Goal: Task Accomplishment & Management: Use online tool/utility

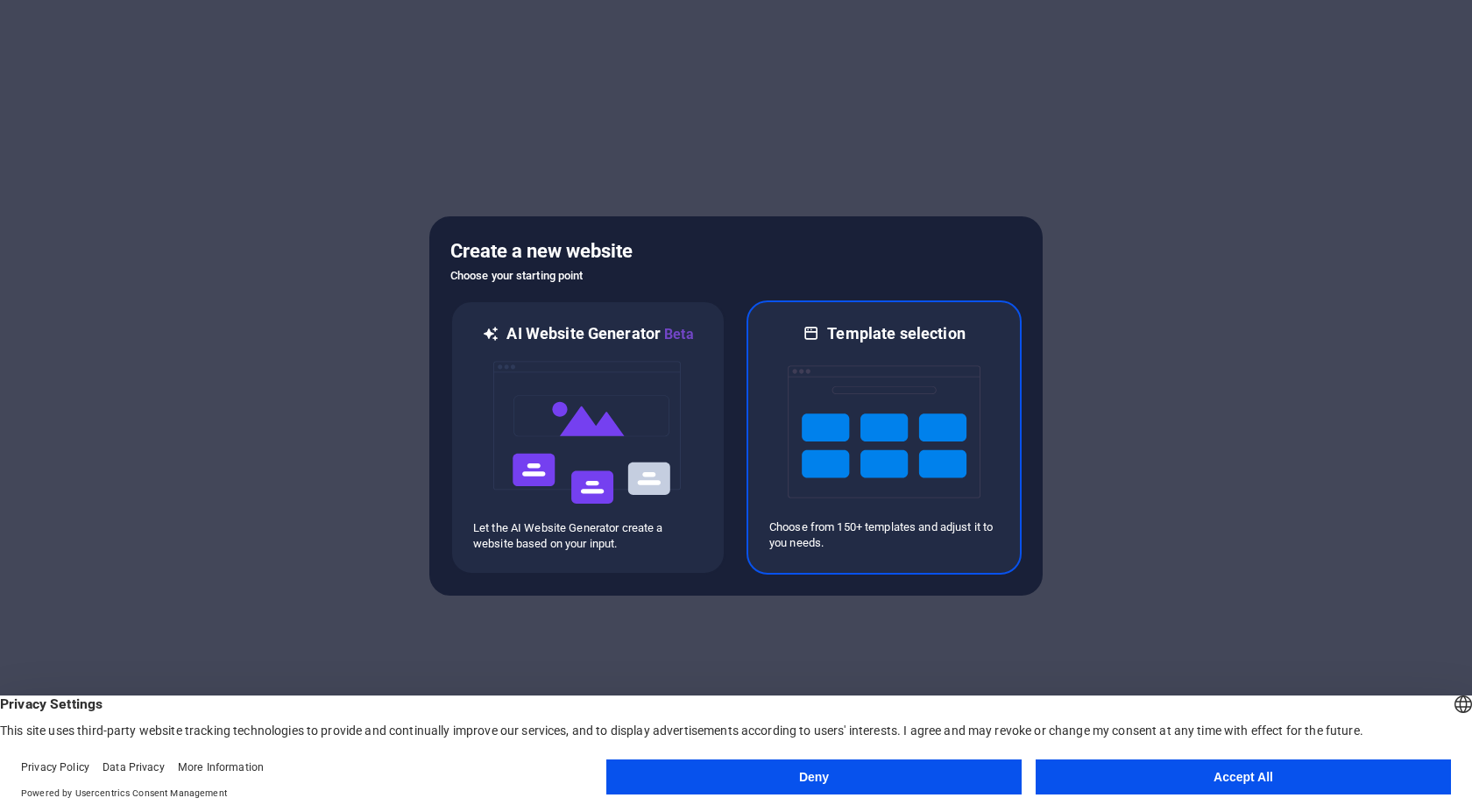
click at [840, 514] on img at bounding box center [883, 431] width 193 height 175
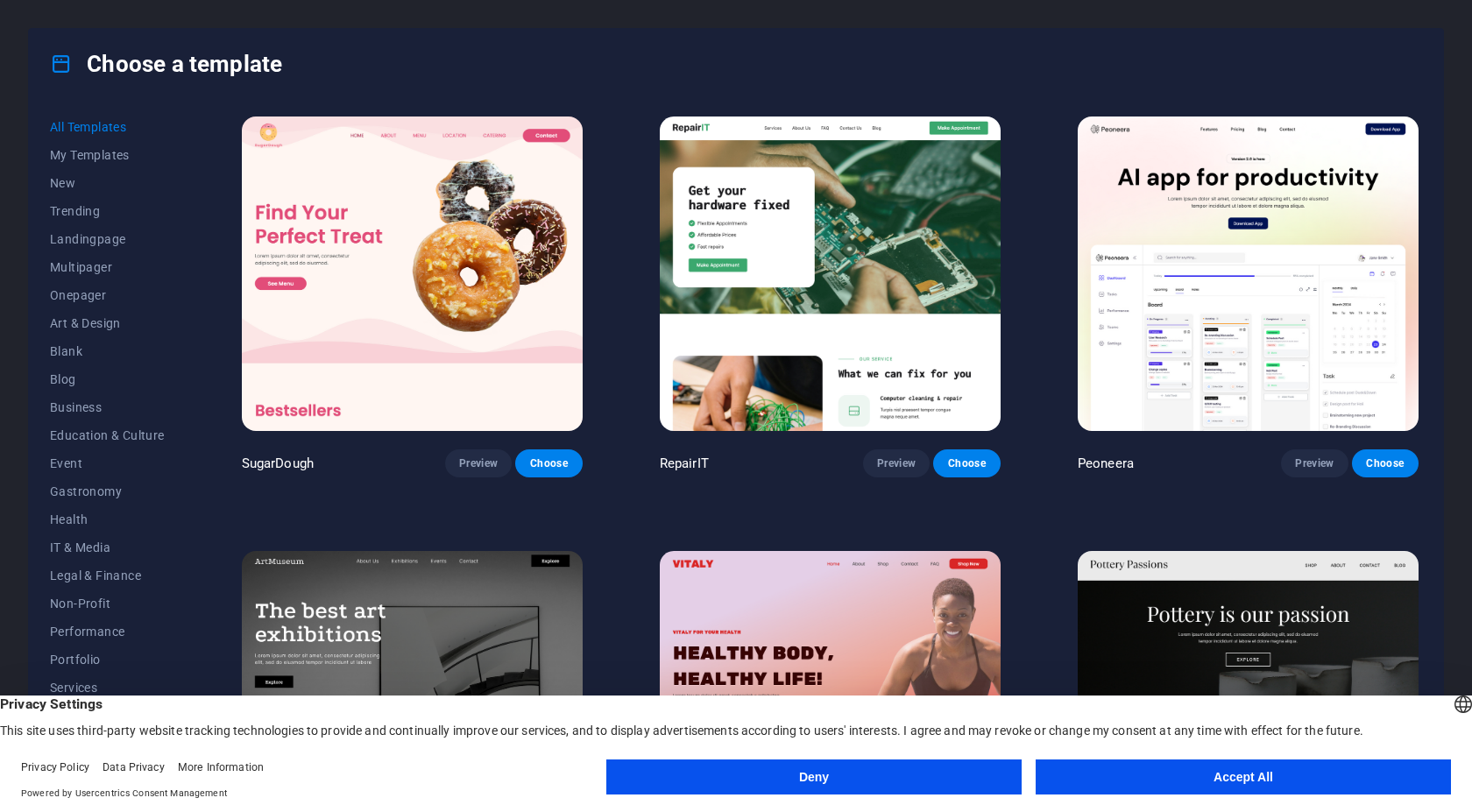
scroll to position [350, 0]
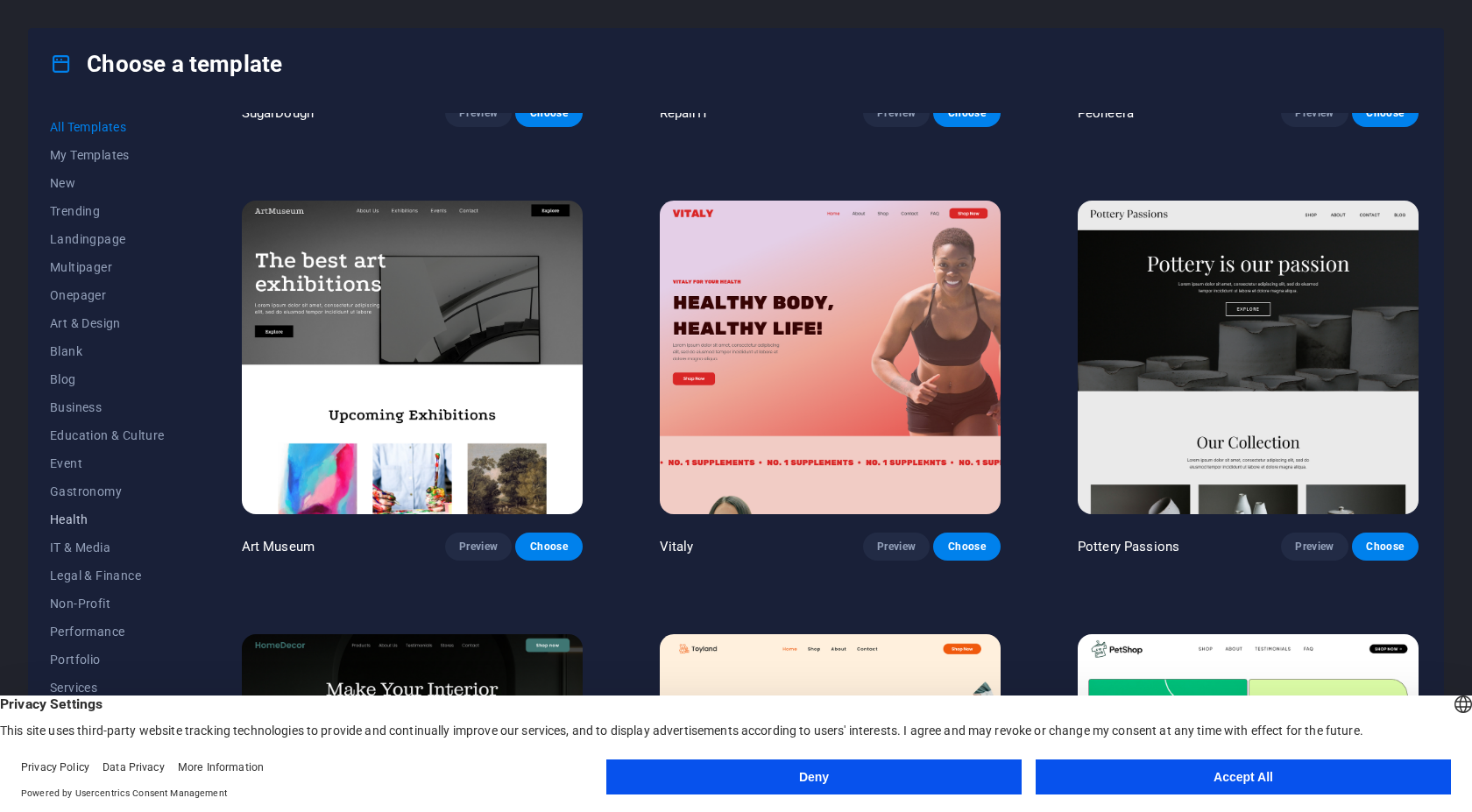
click at [76, 517] on span "Health" at bounding box center [107, 519] width 115 height 14
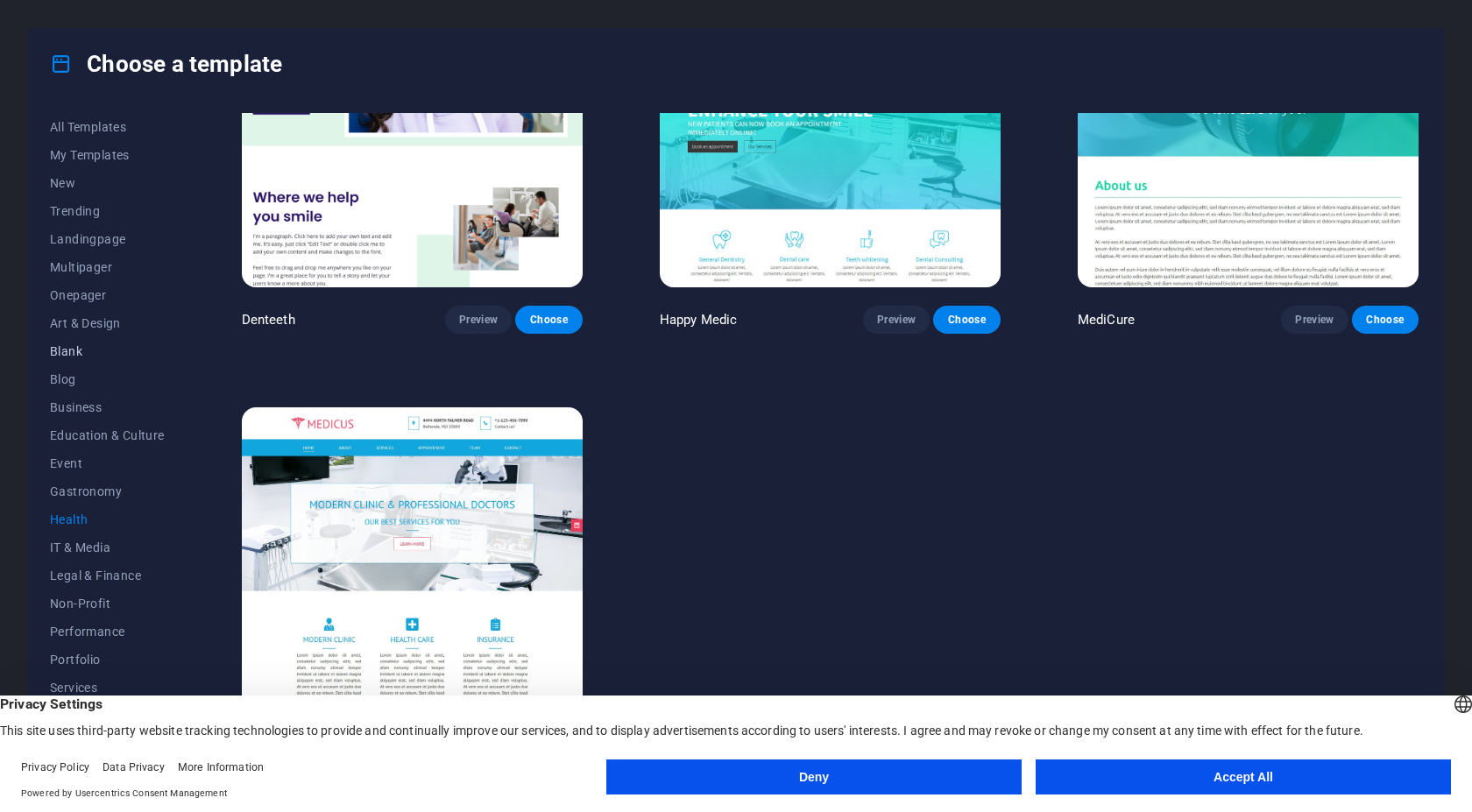
scroll to position [80, 0]
click at [98, 524] on span "Non-Profit" at bounding box center [107, 524] width 115 height 14
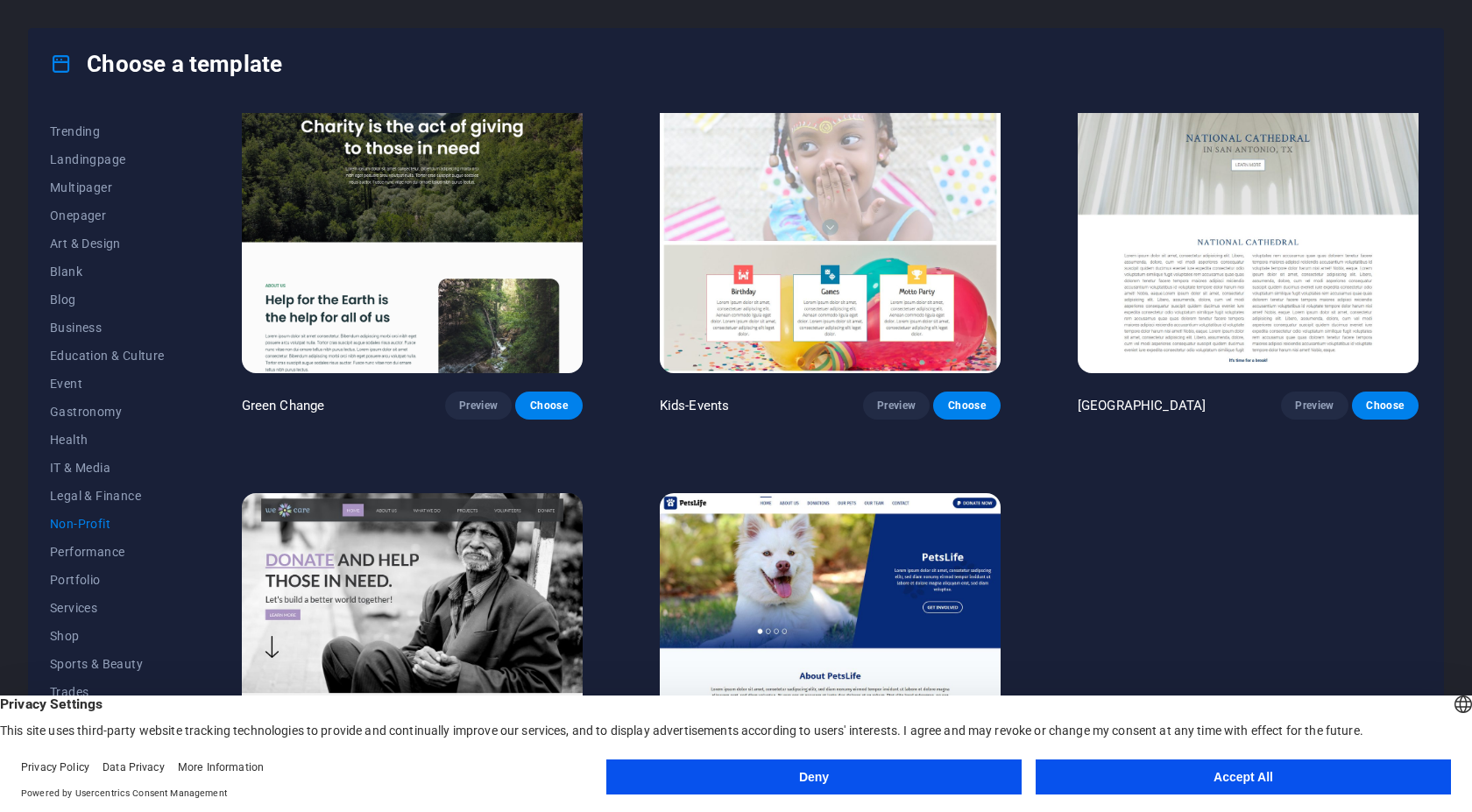
scroll to position [145, 0]
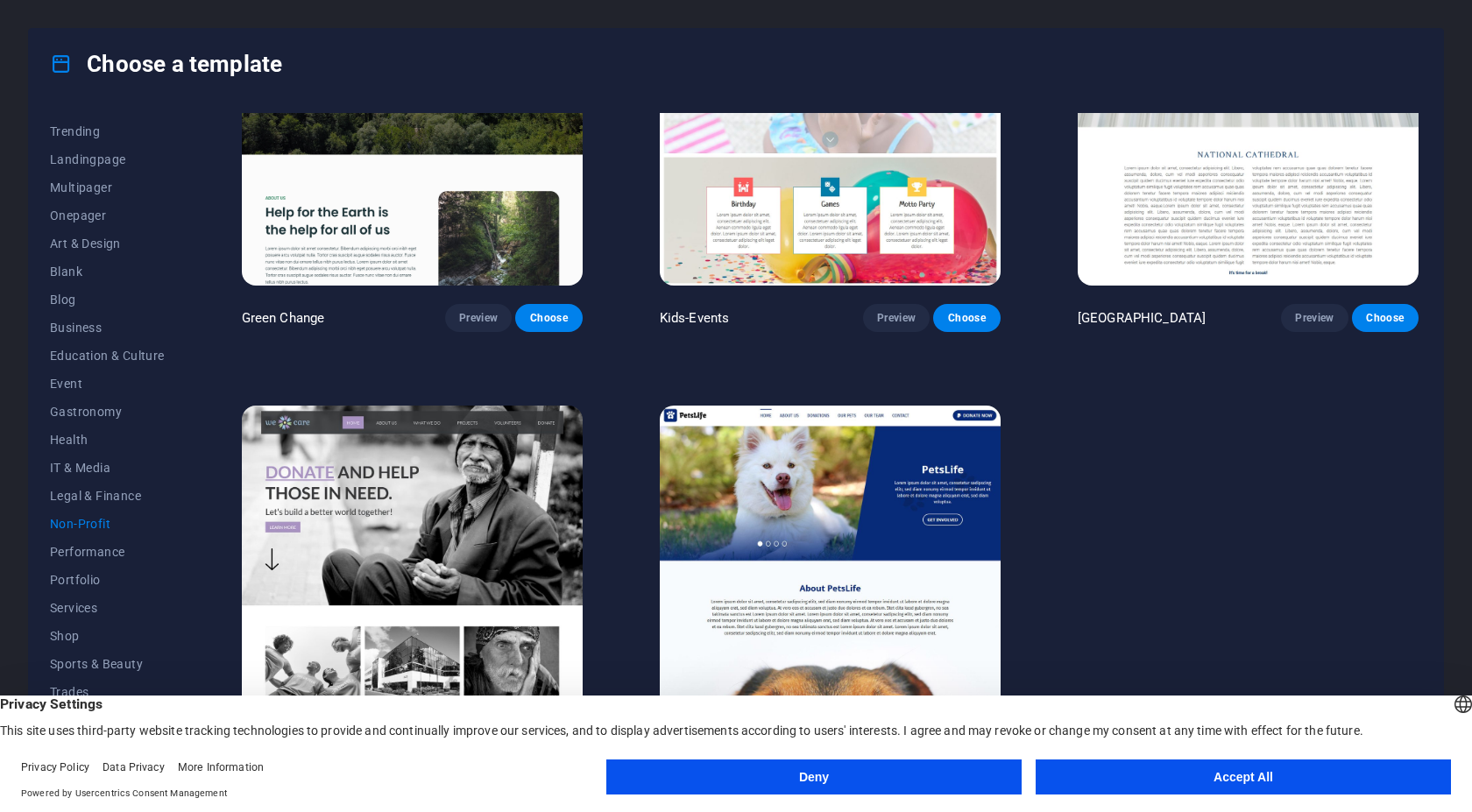
click at [1097, 767] on button "Accept All" at bounding box center [1243, 776] width 415 height 35
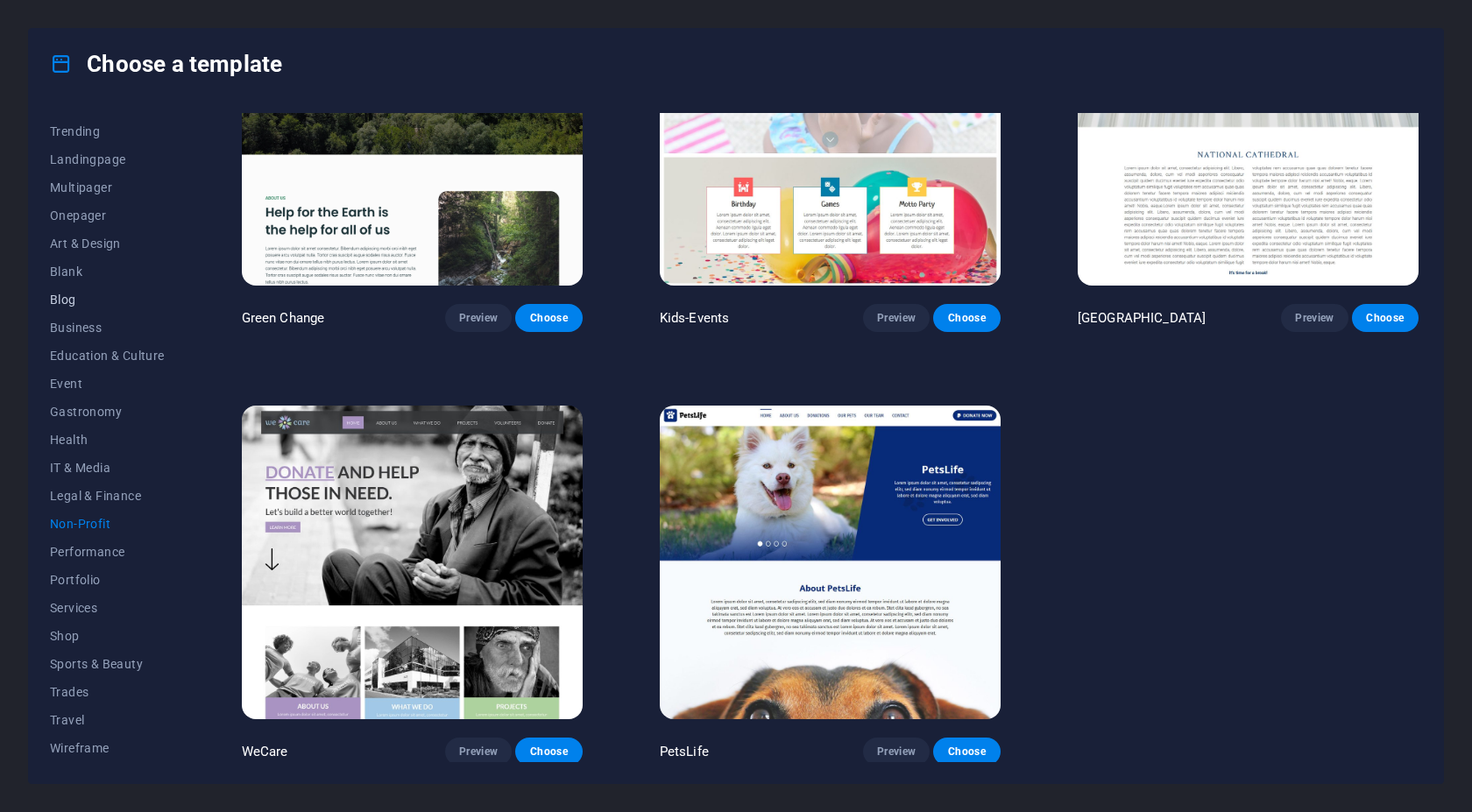
scroll to position [0, 0]
click at [106, 246] on button "Landingpage" at bounding box center [107, 239] width 115 height 28
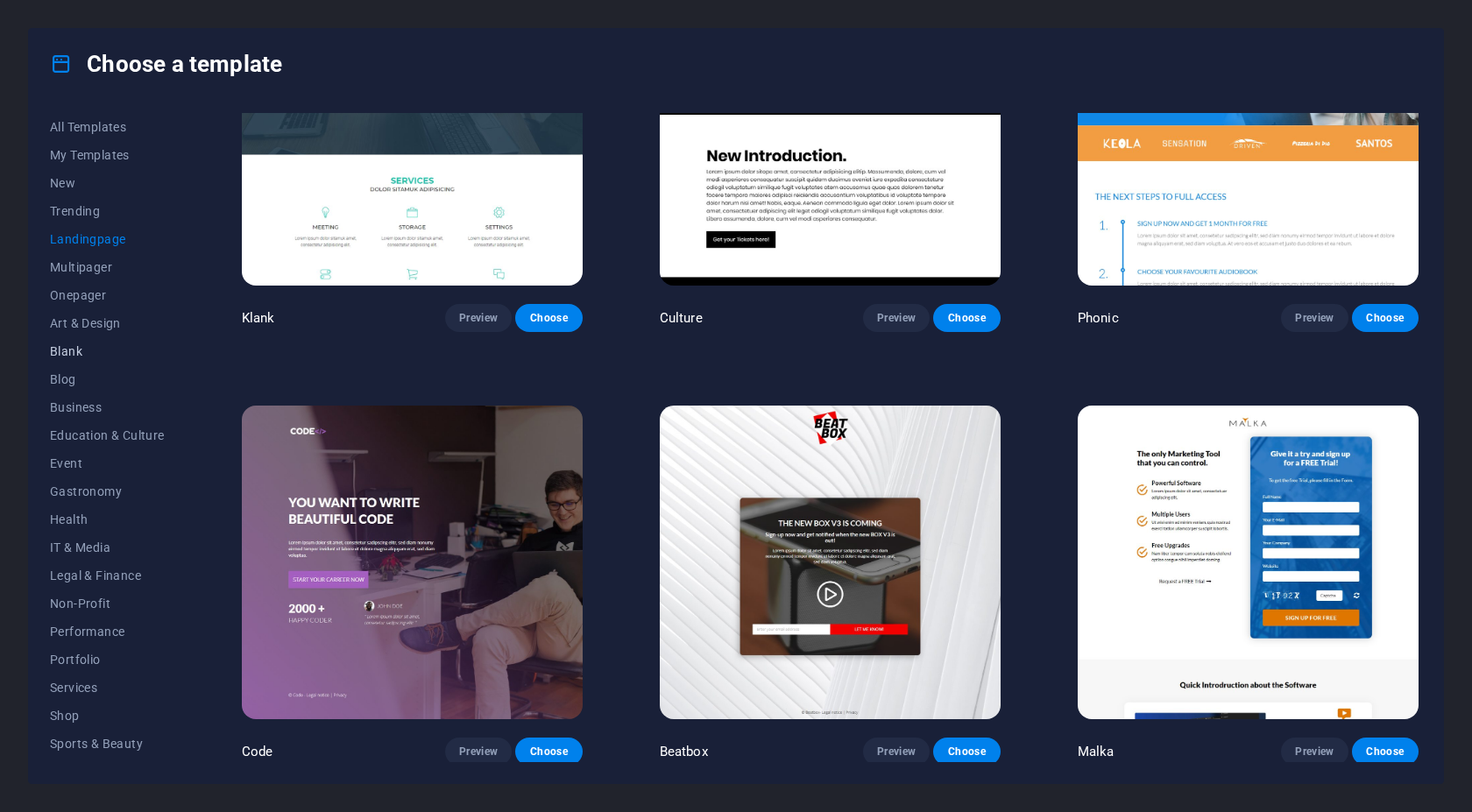
click at [78, 362] on button "Blank" at bounding box center [107, 351] width 115 height 28
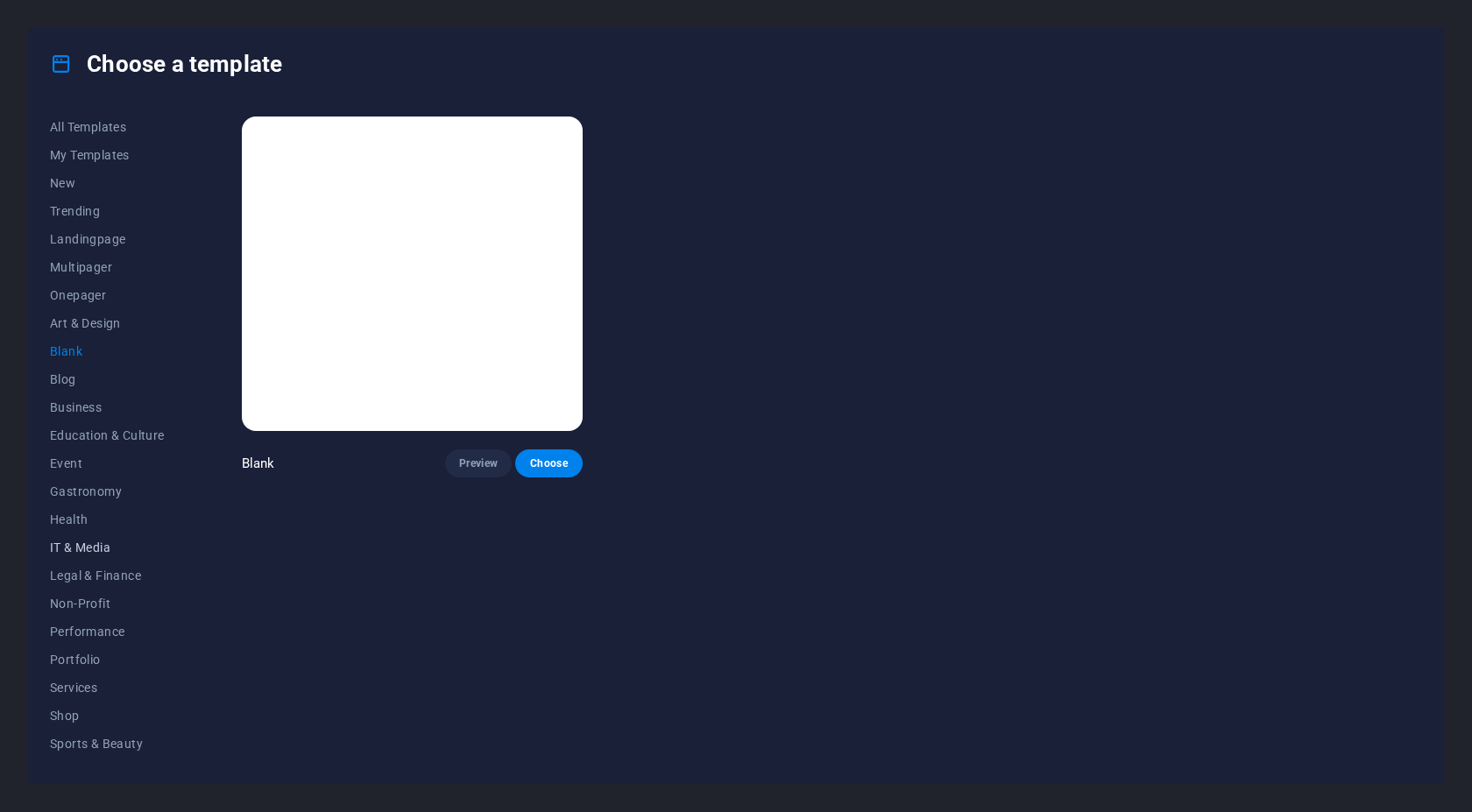
click at [68, 546] on span "IT & Media" at bounding box center [107, 548] width 115 height 14
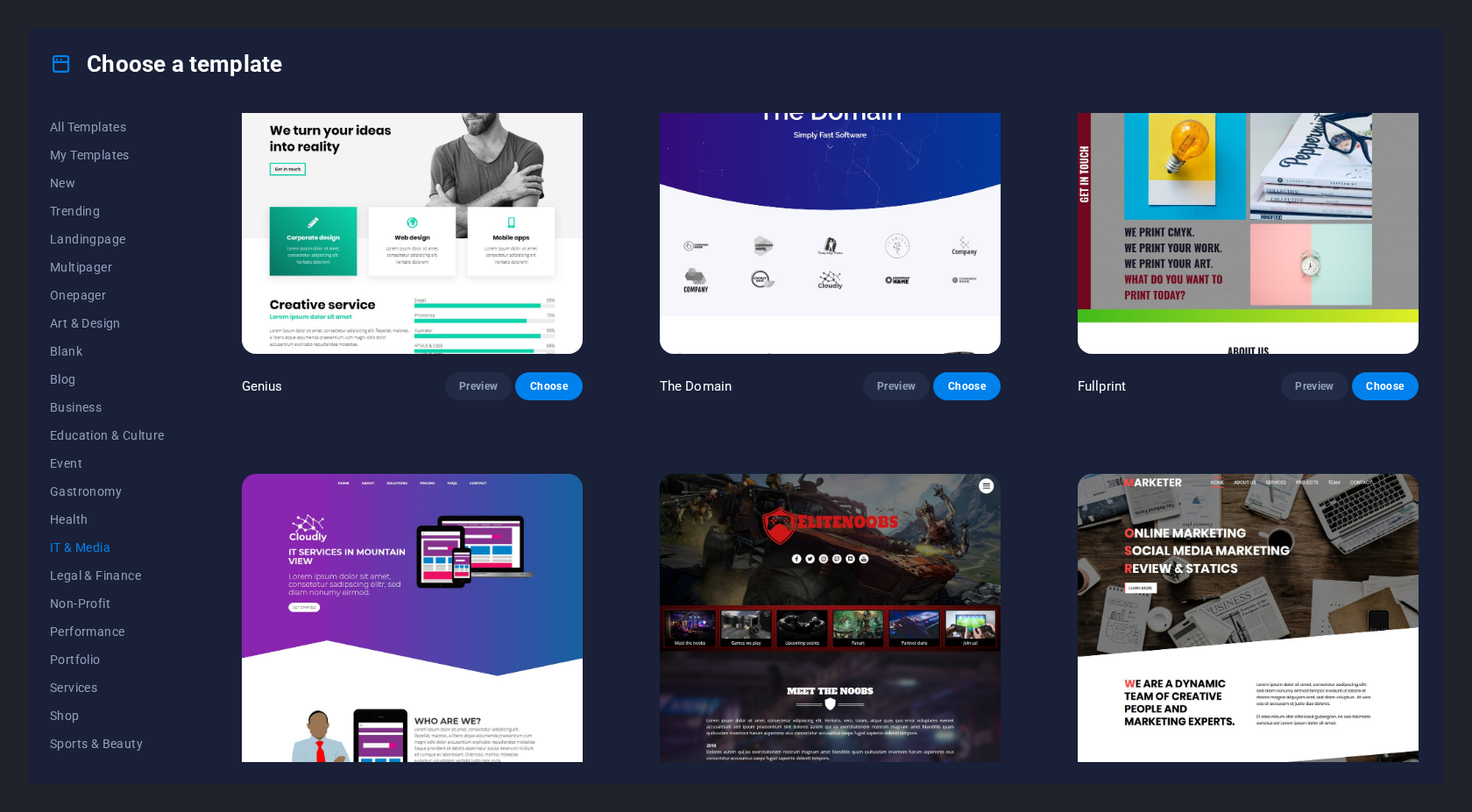
scroll to position [1009, 0]
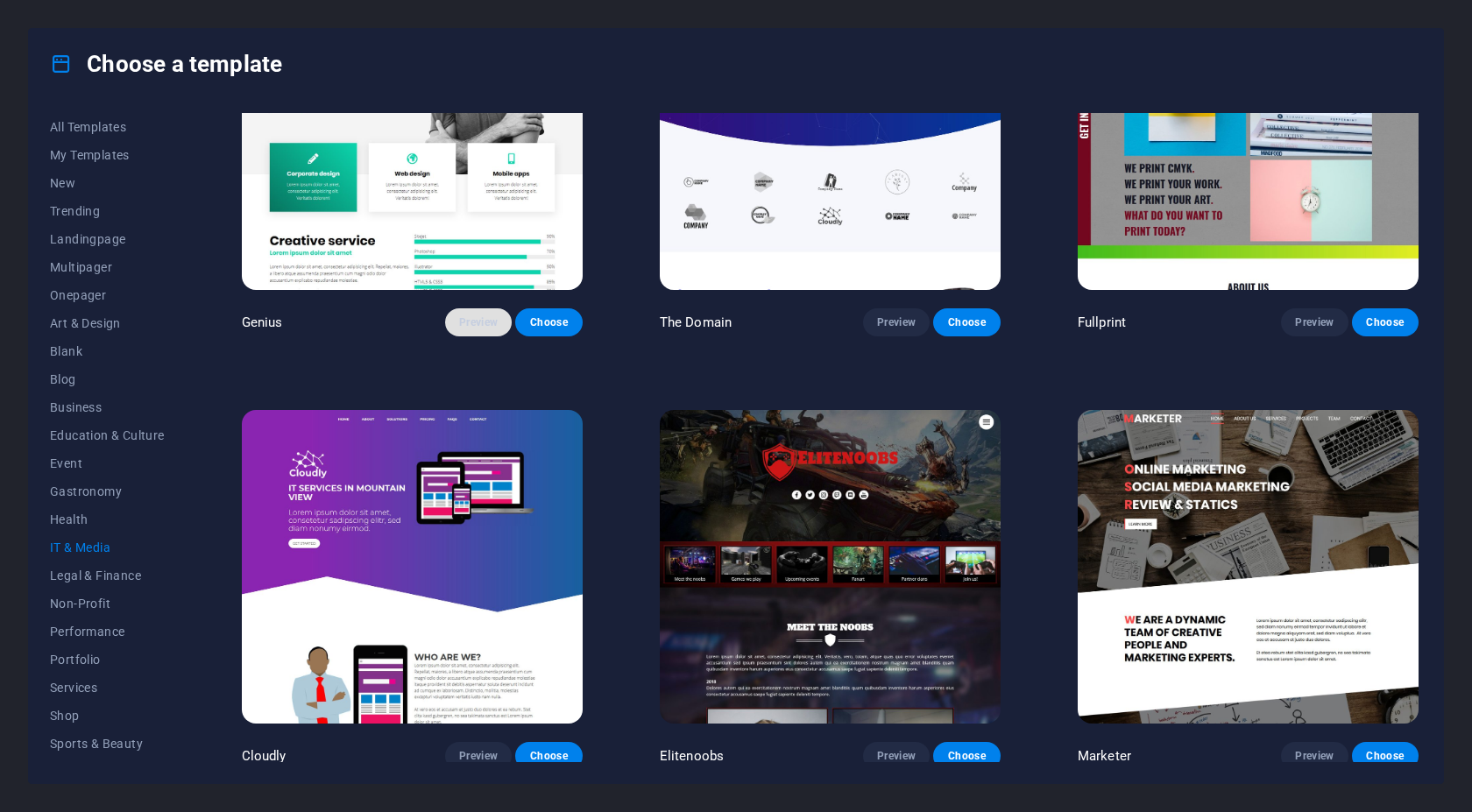
click at [476, 316] on span "Preview" at bounding box center [478, 323] width 38 height 14
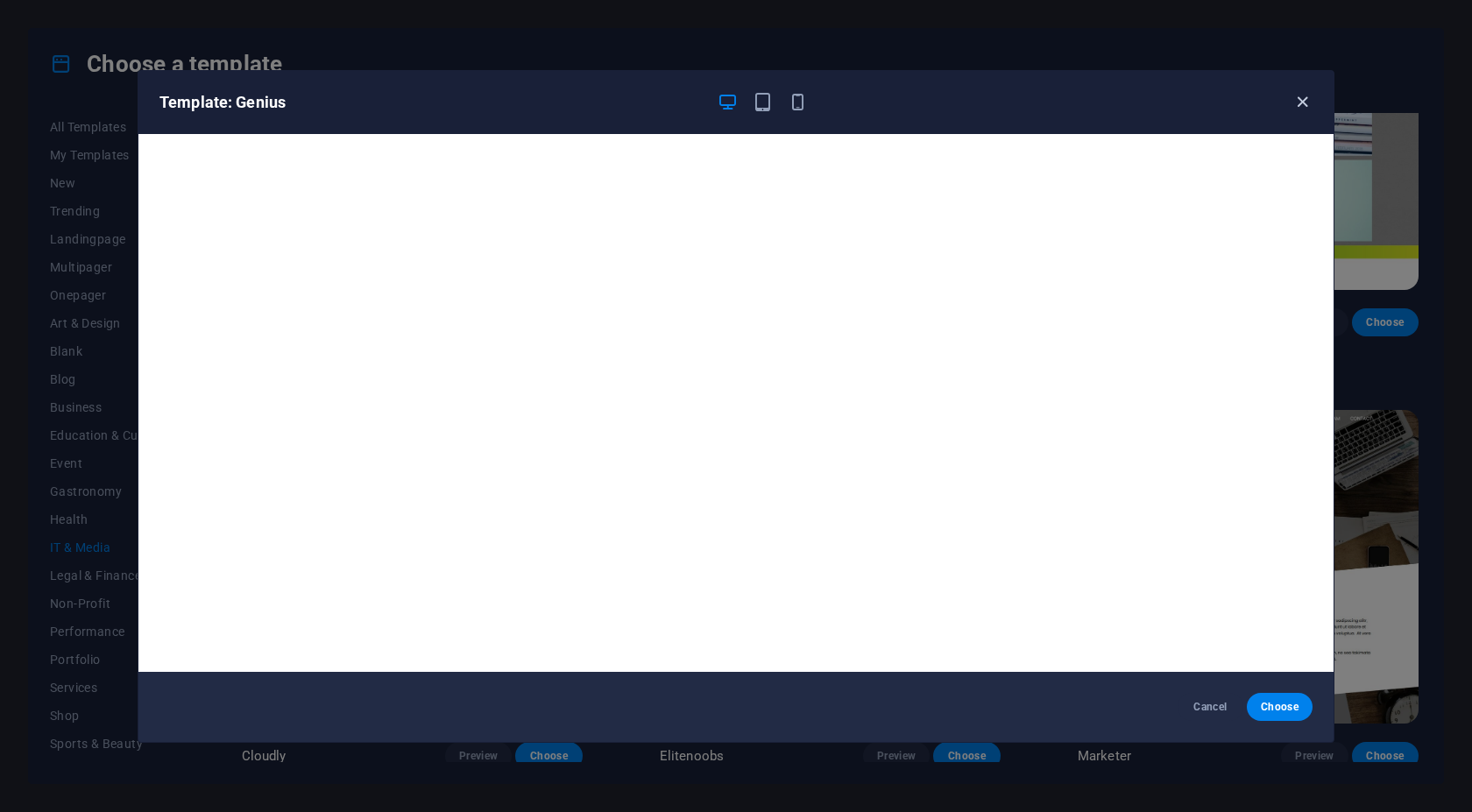
click at [1296, 109] on icon "button" at bounding box center [1302, 101] width 20 height 20
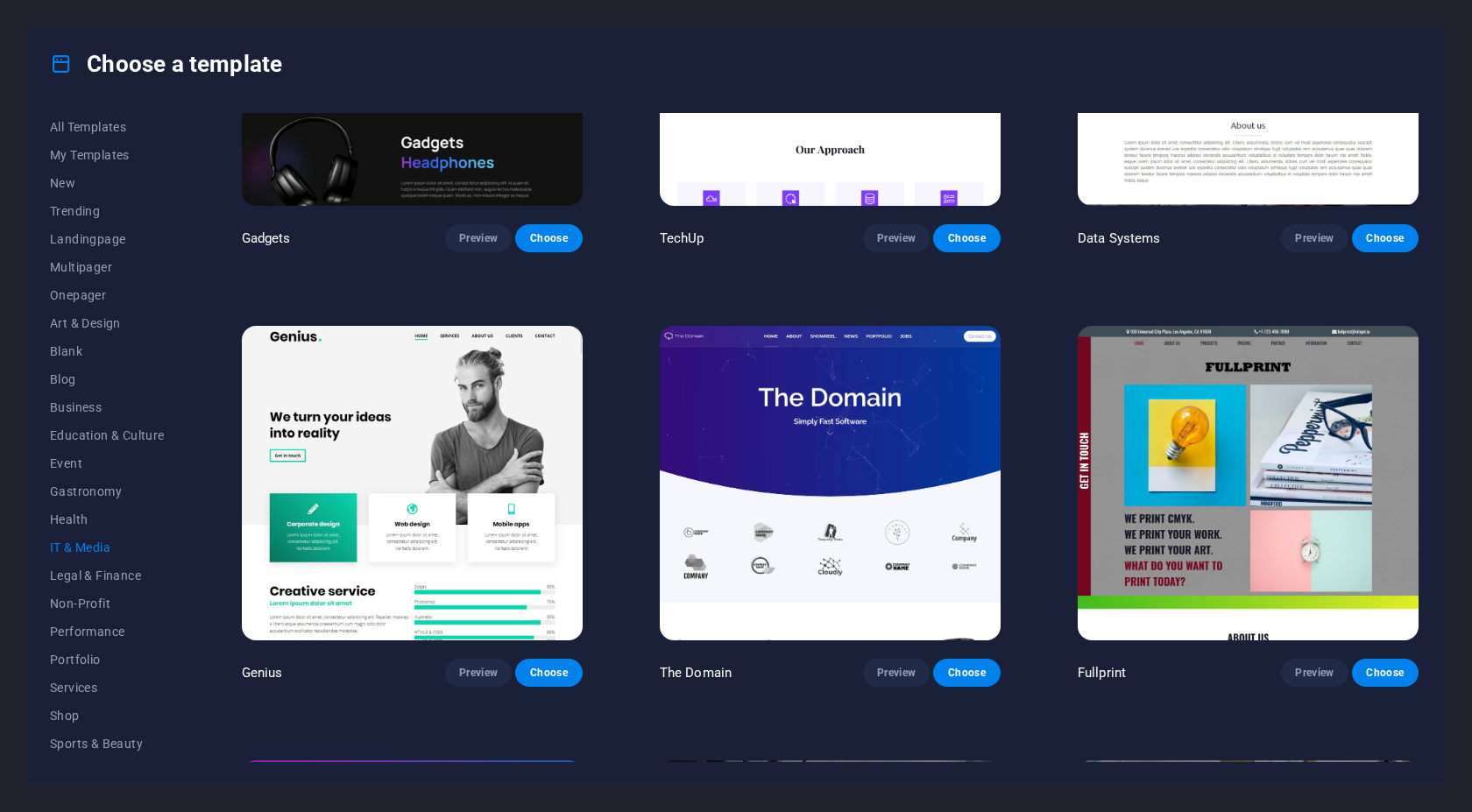
scroll to position [834, 0]
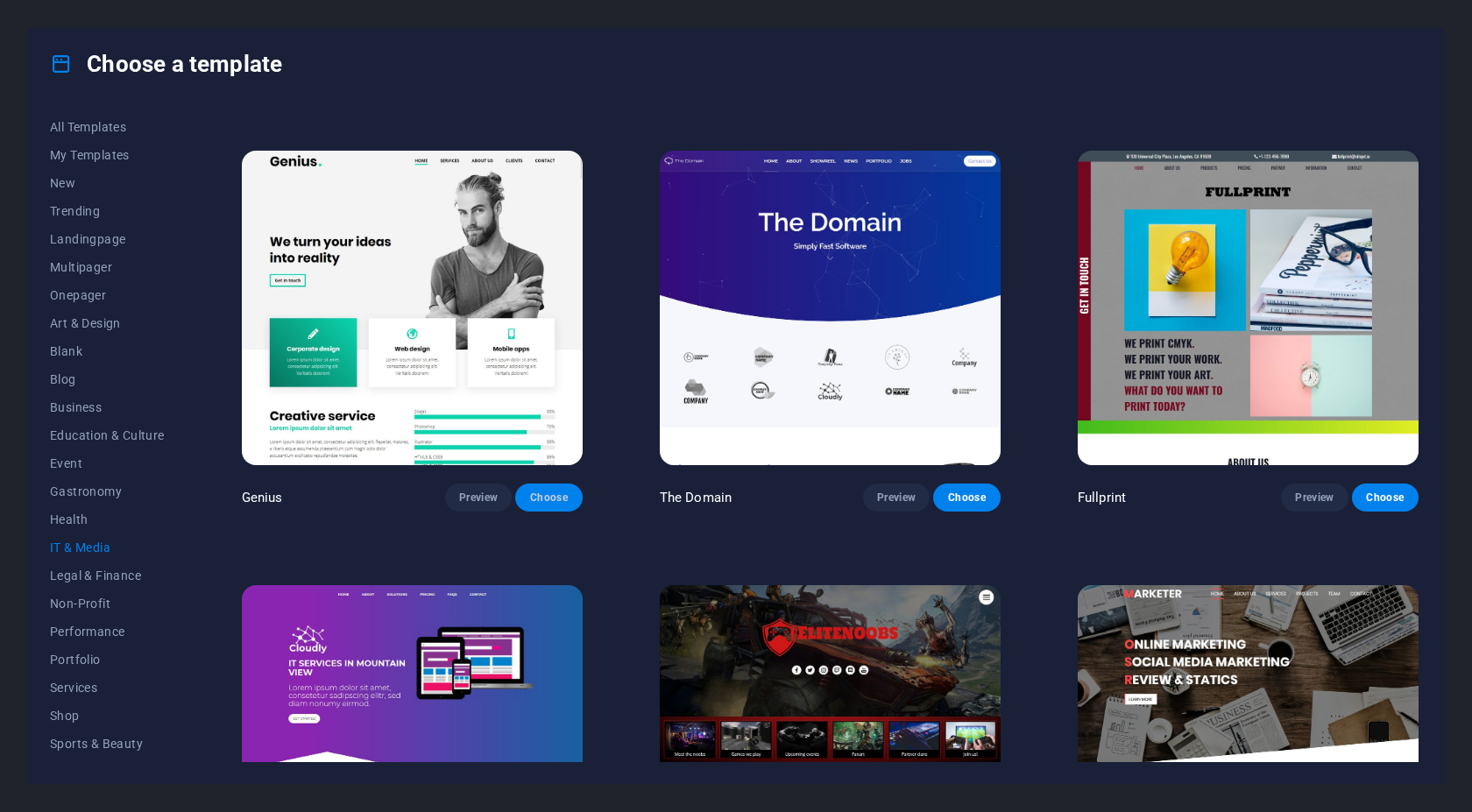
click at [535, 496] on span "Choose" at bounding box center [548, 498] width 38 height 14
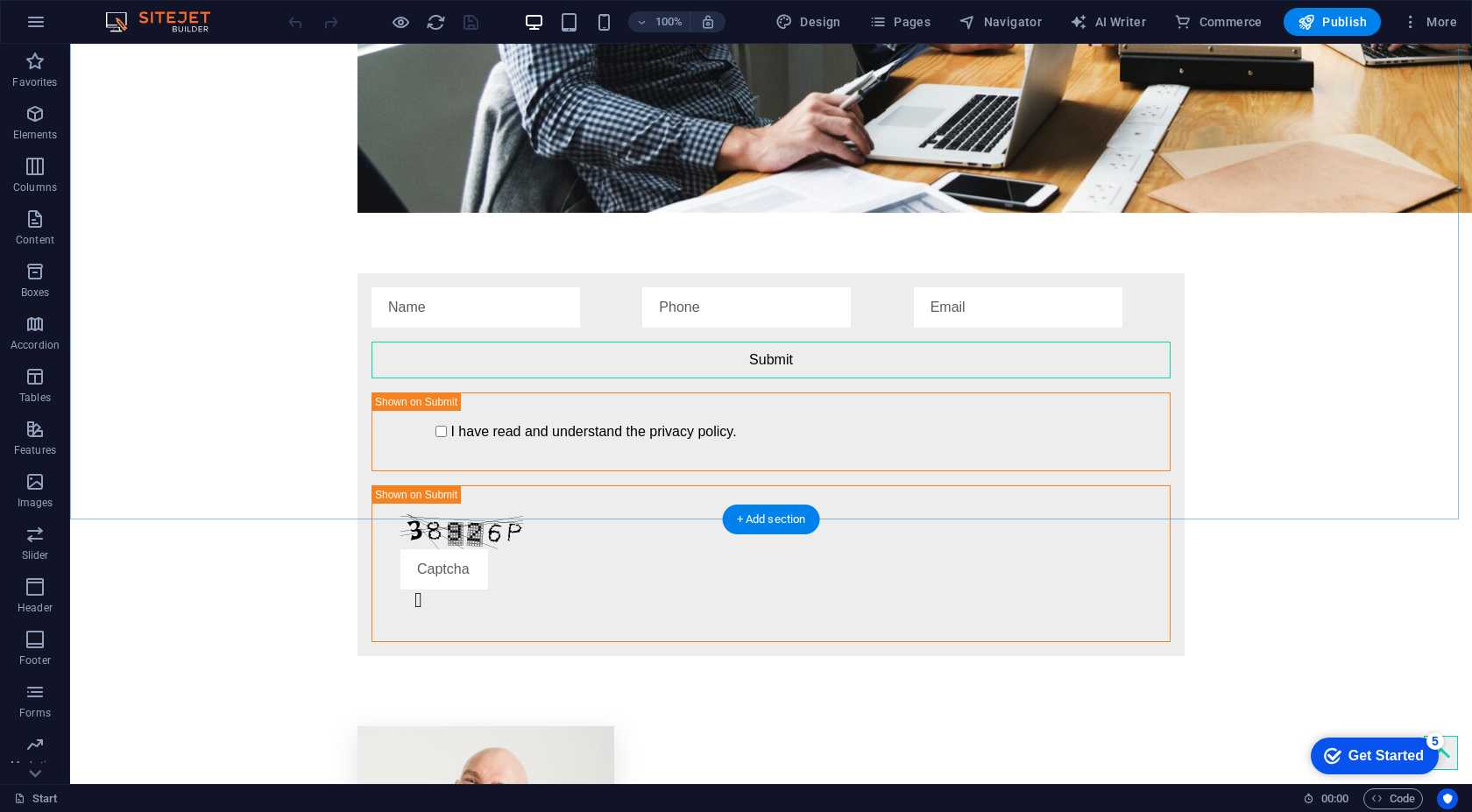
scroll to position [3573, 0]
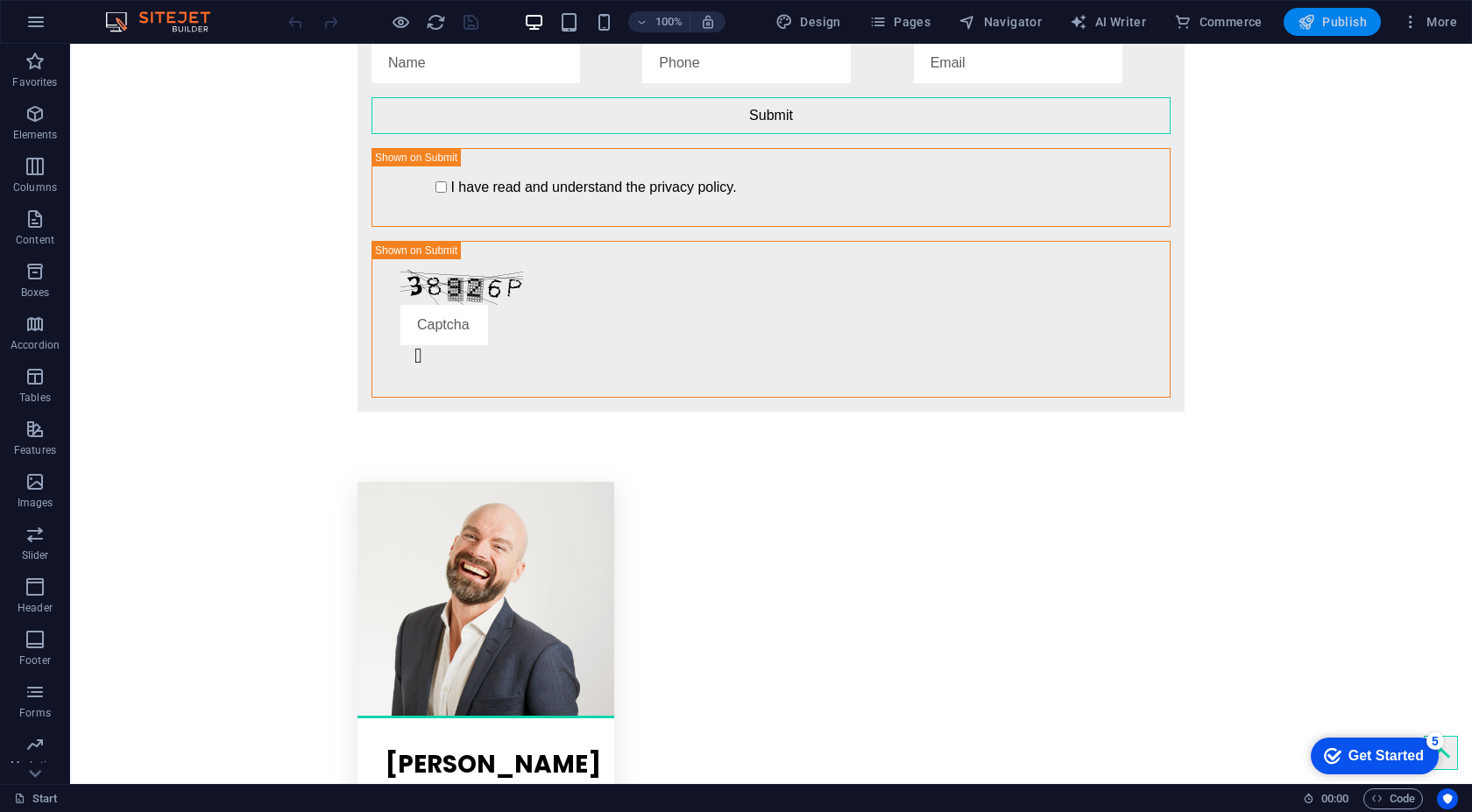
drag, startPoint x: 1330, startPoint y: 22, endPoint x: 1311, endPoint y: 28, distance: 19.9
click at [1324, 22] on span "Publish" at bounding box center [1332, 22] width 69 height 18
